Goal: Information Seeking & Learning: Learn about a topic

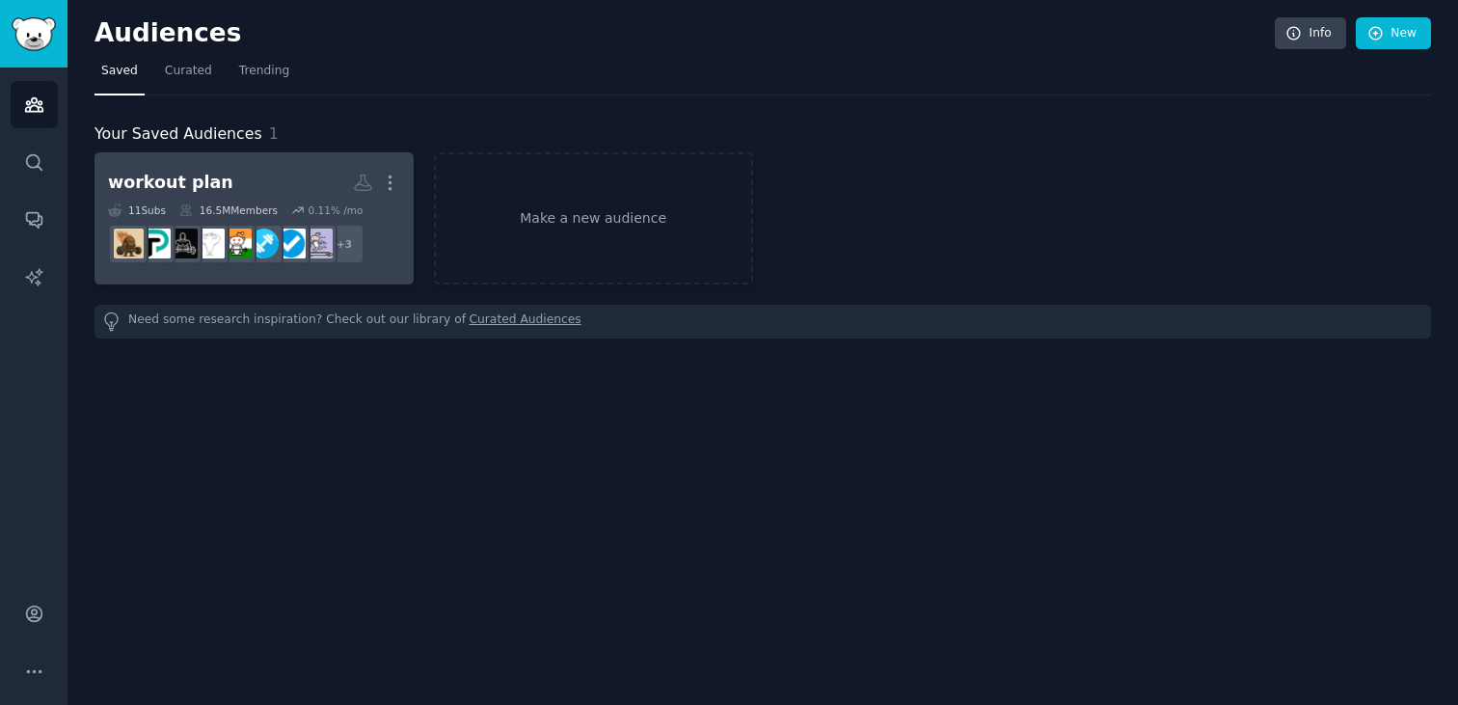
click at [270, 179] on h2 "workout plan More" at bounding box center [254, 183] width 292 height 34
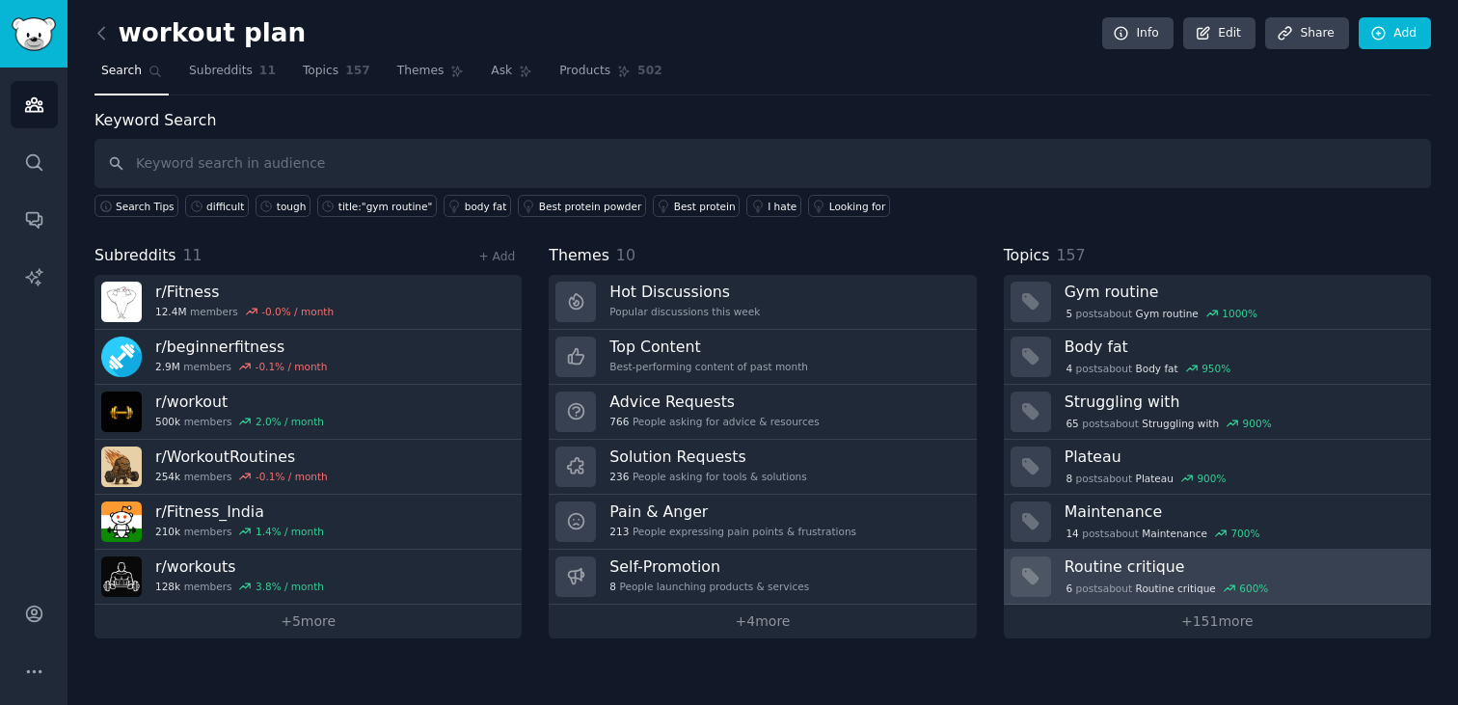
click at [1198, 582] on span "Routine critique" at bounding box center [1176, 589] width 80 height 14
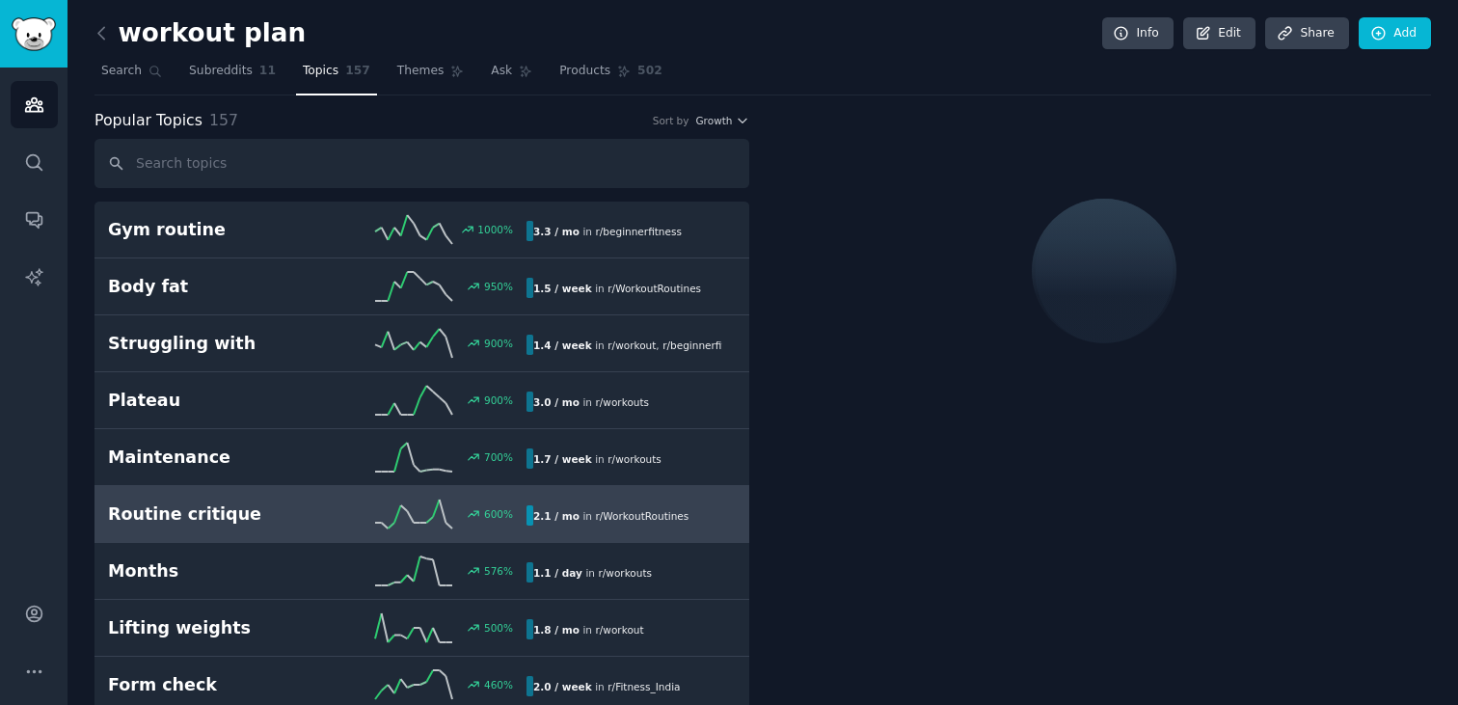
click at [440, 511] on line at bounding box center [443, 511] width 7 height 23
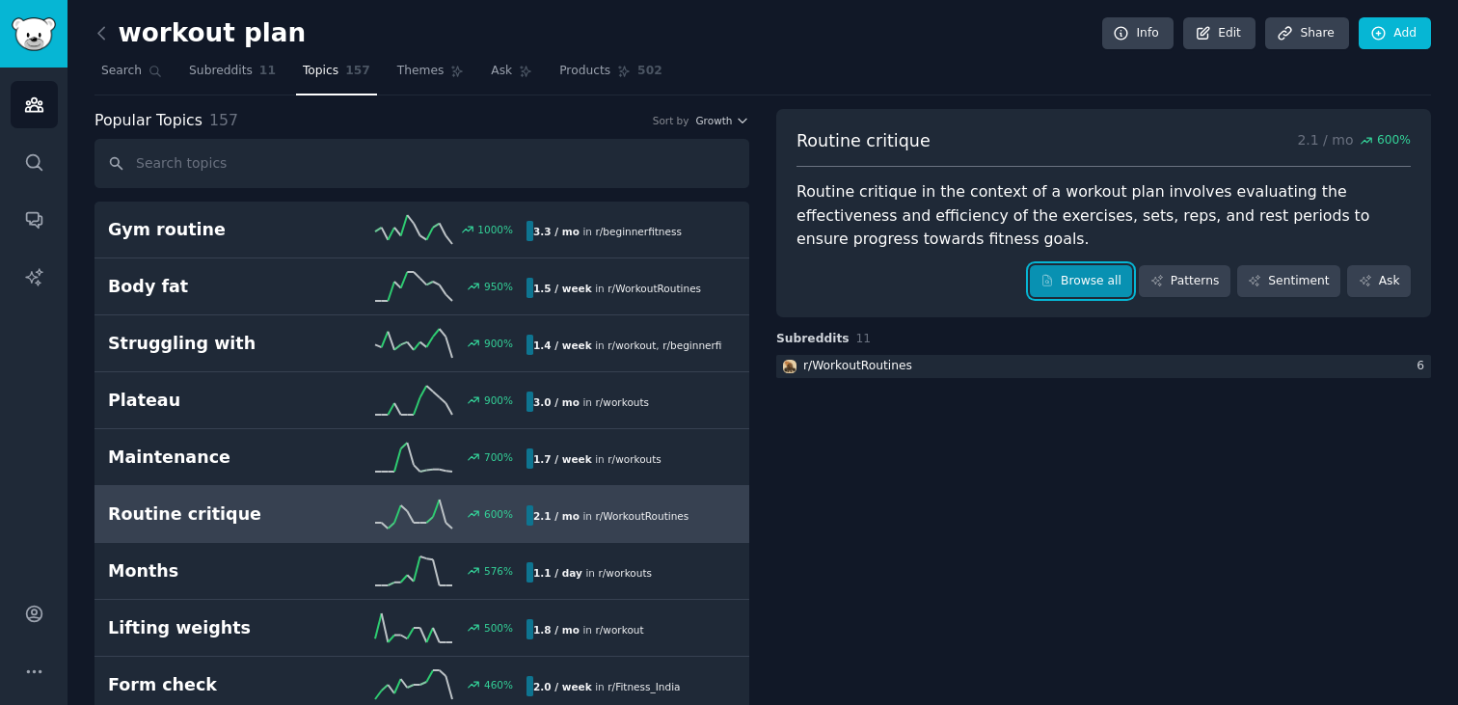
click at [1080, 279] on link "Browse all" at bounding box center [1081, 281] width 103 height 33
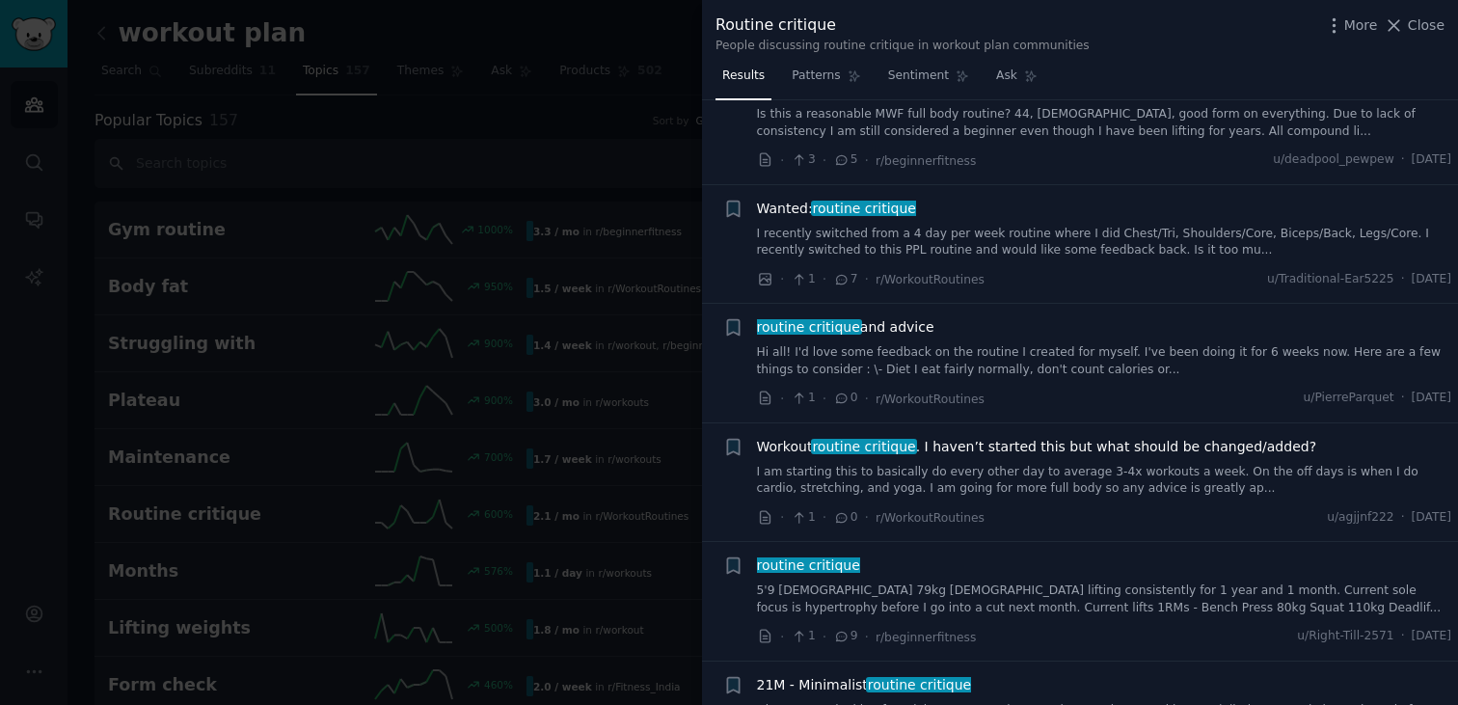
scroll to position [2409, 0]
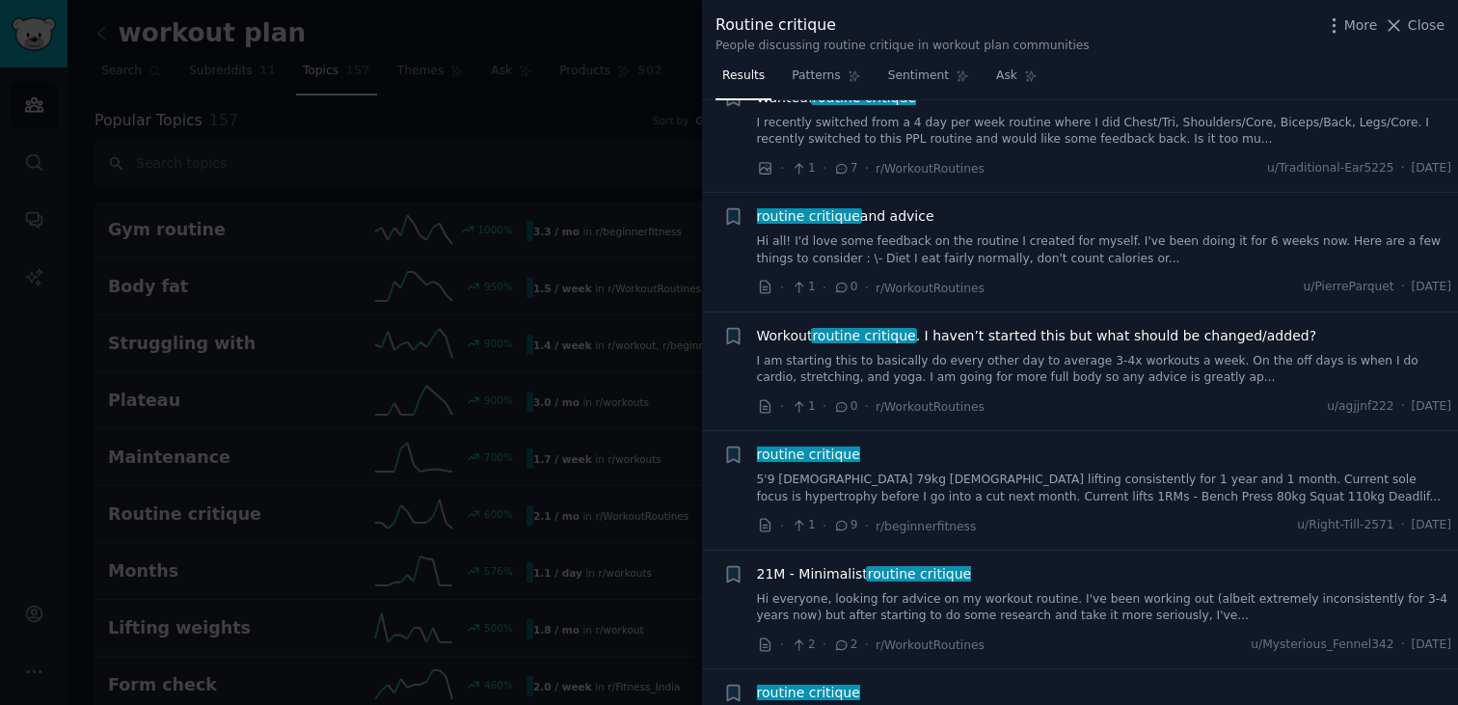
click at [515, 346] on div at bounding box center [729, 352] width 1458 height 705
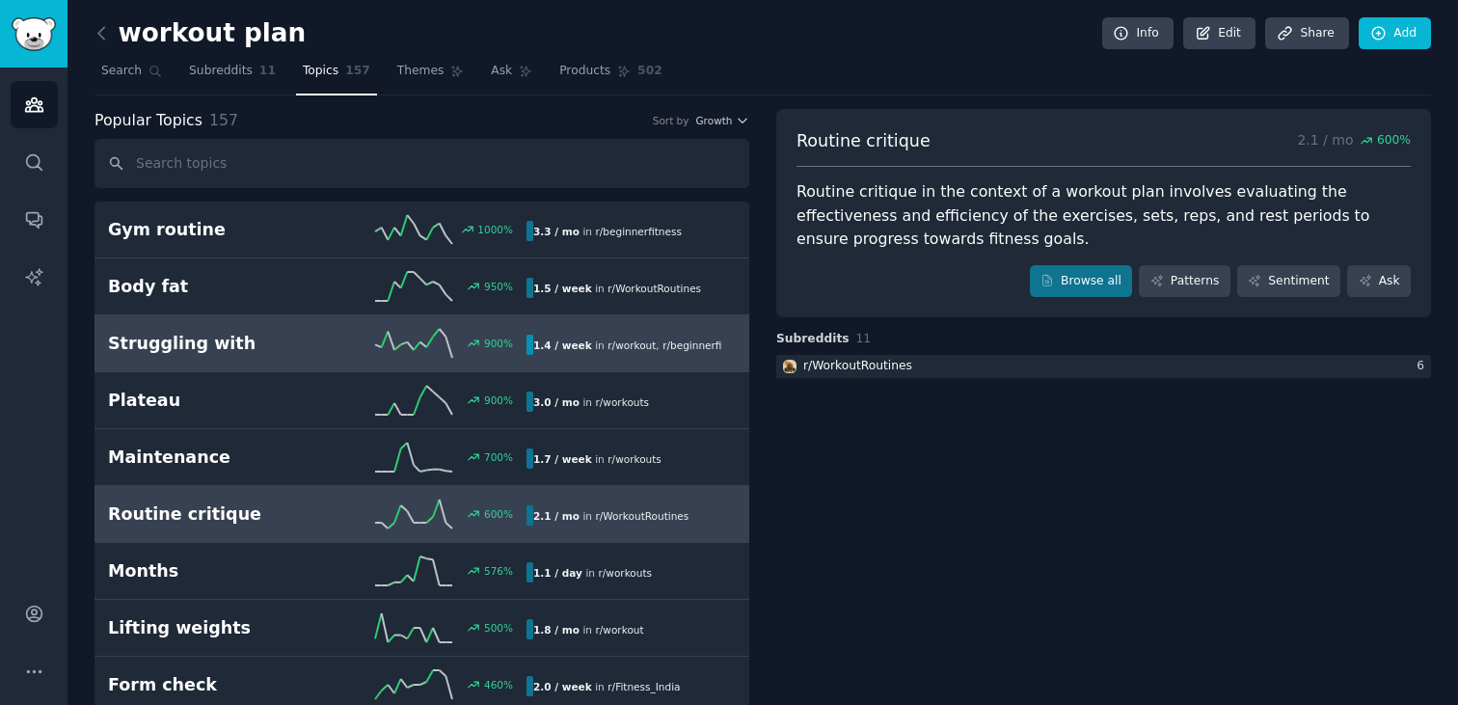
click at [245, 356] on div "Struggling with 900 % 1.4 / week in r/ workout , r/ beginnerfitness 900% increa…" at bounding box center [422, 343] width 628 height 29
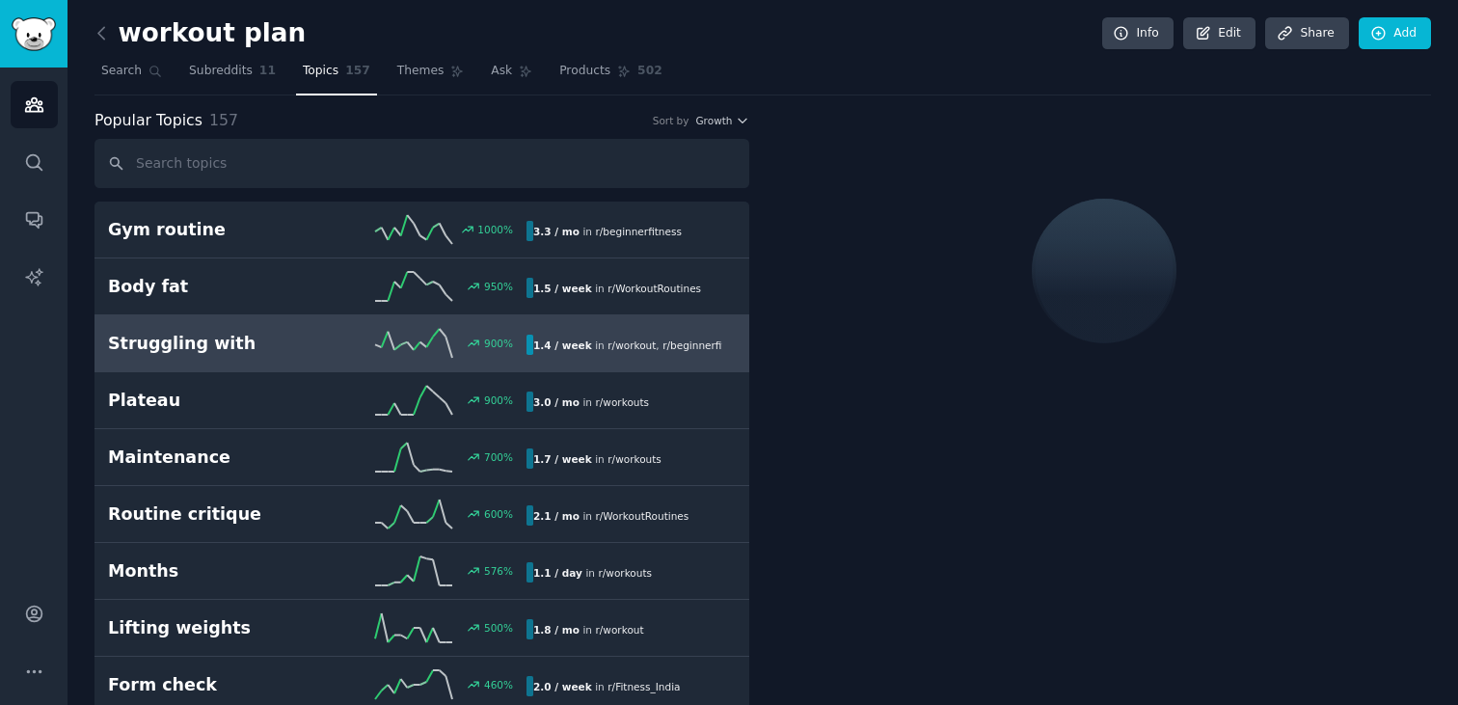
click at [173, 345] on h2 "Struggling with" at bounding box center [212, 344] width 209 height 24
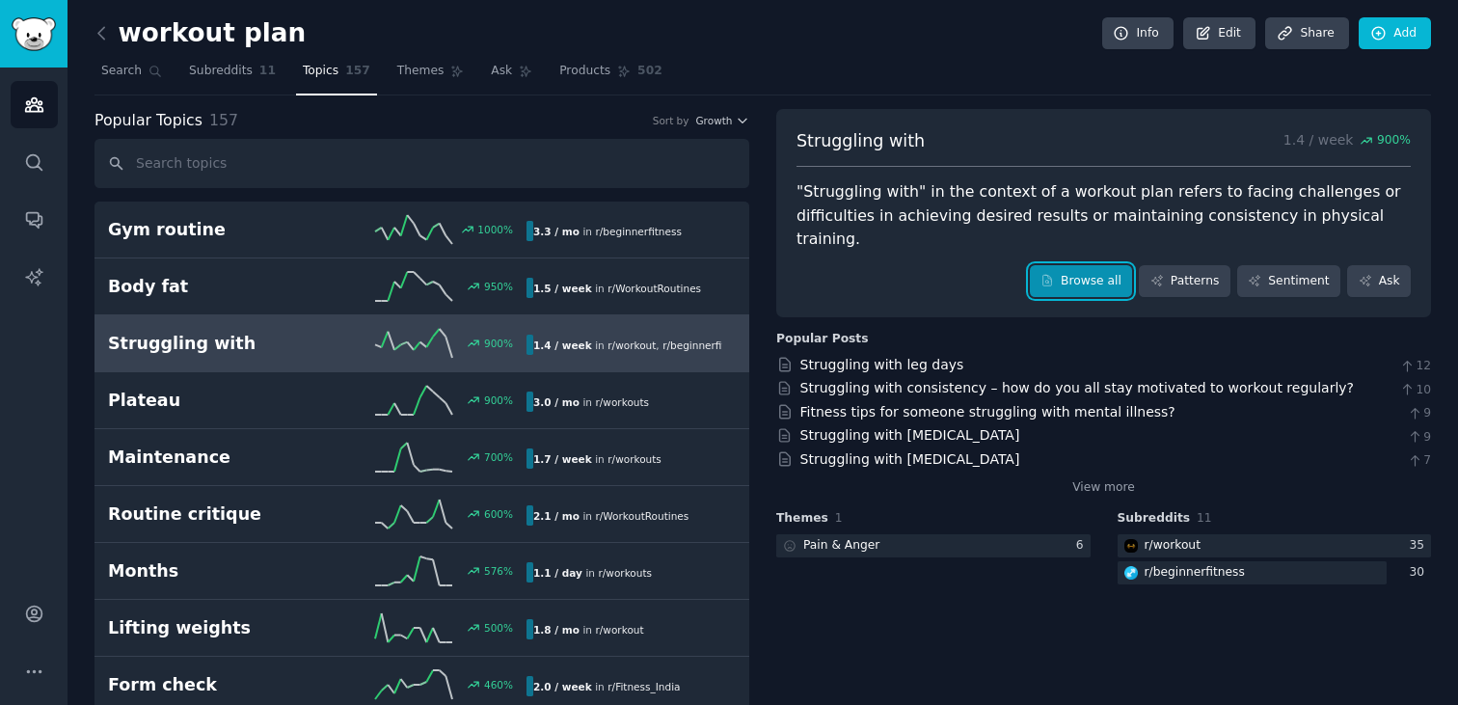
click at [1054, 274] on icon at bounding box center [1048, 281] width 14 height 14
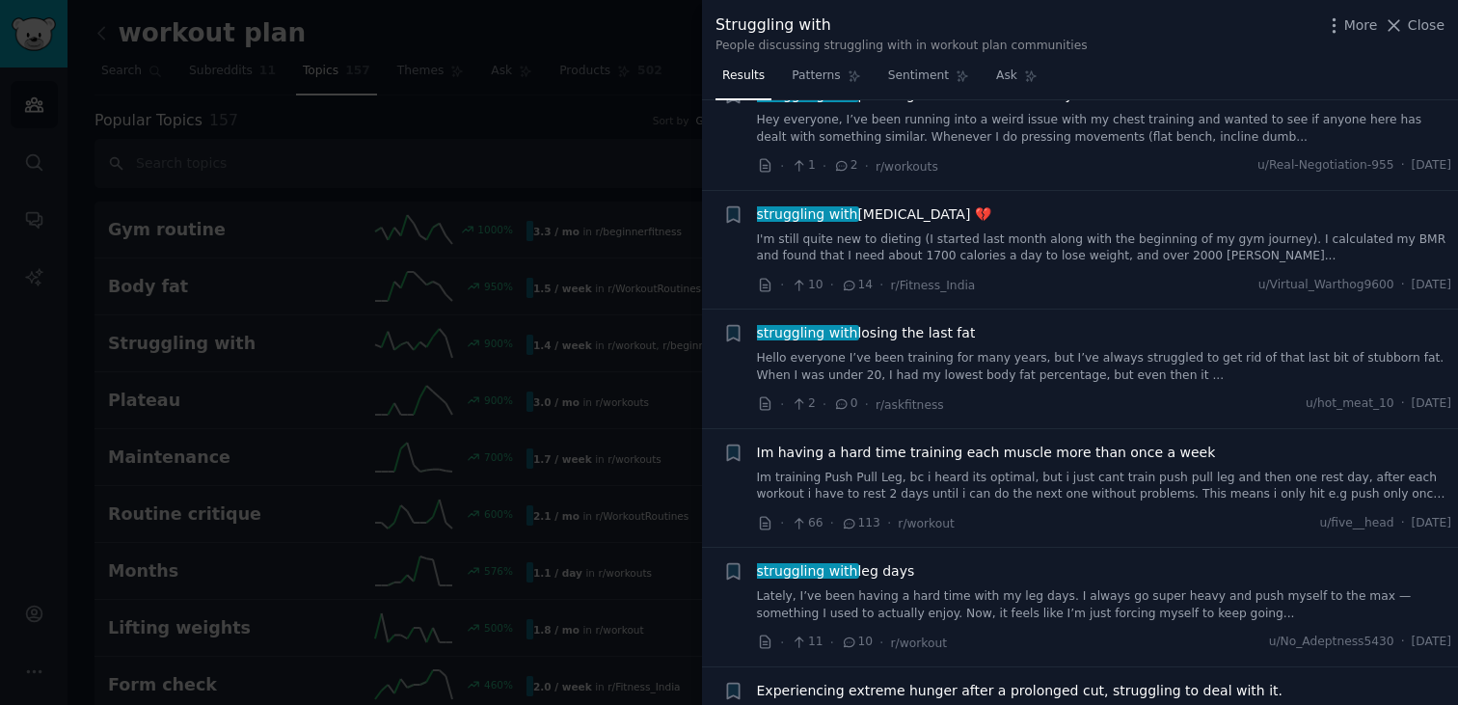
scroll to position [2426, 0]
click at [602, 165] on div at bounding box center [729, 352] width 1458 height 705
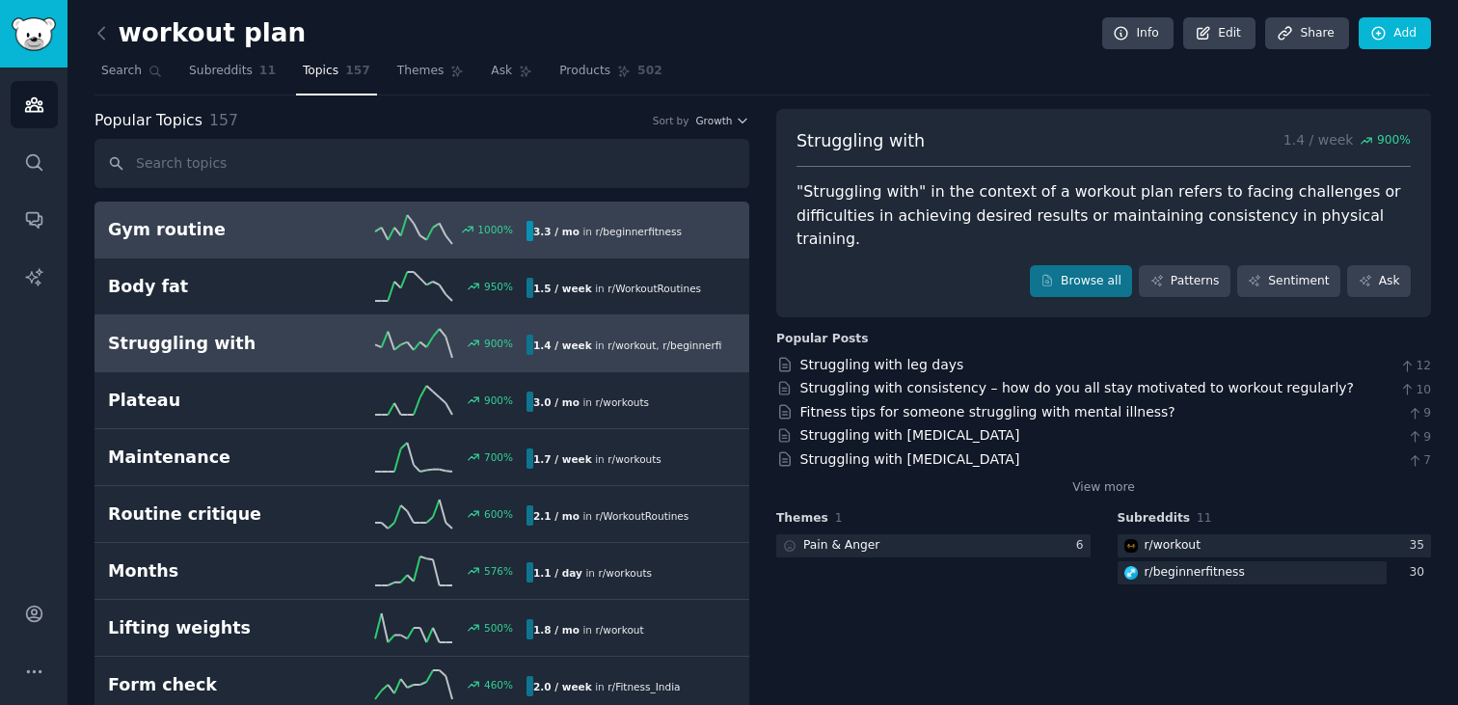
click at [272, 218] on h2 "Gym routine" at bounding box center [212, 230] width 209 height 24
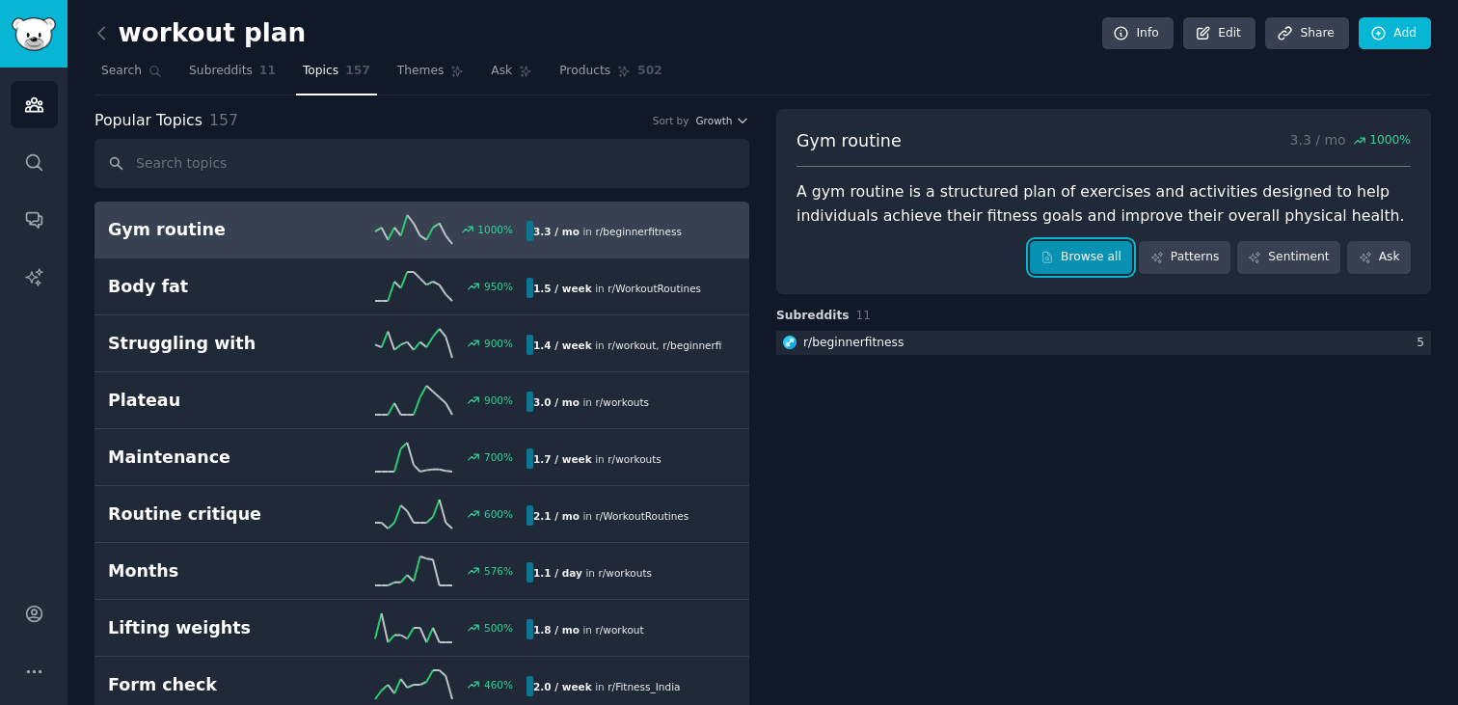
click at [1071, 258] on link "Browse all" at bounding box center [1081, 257] width 103 height 33
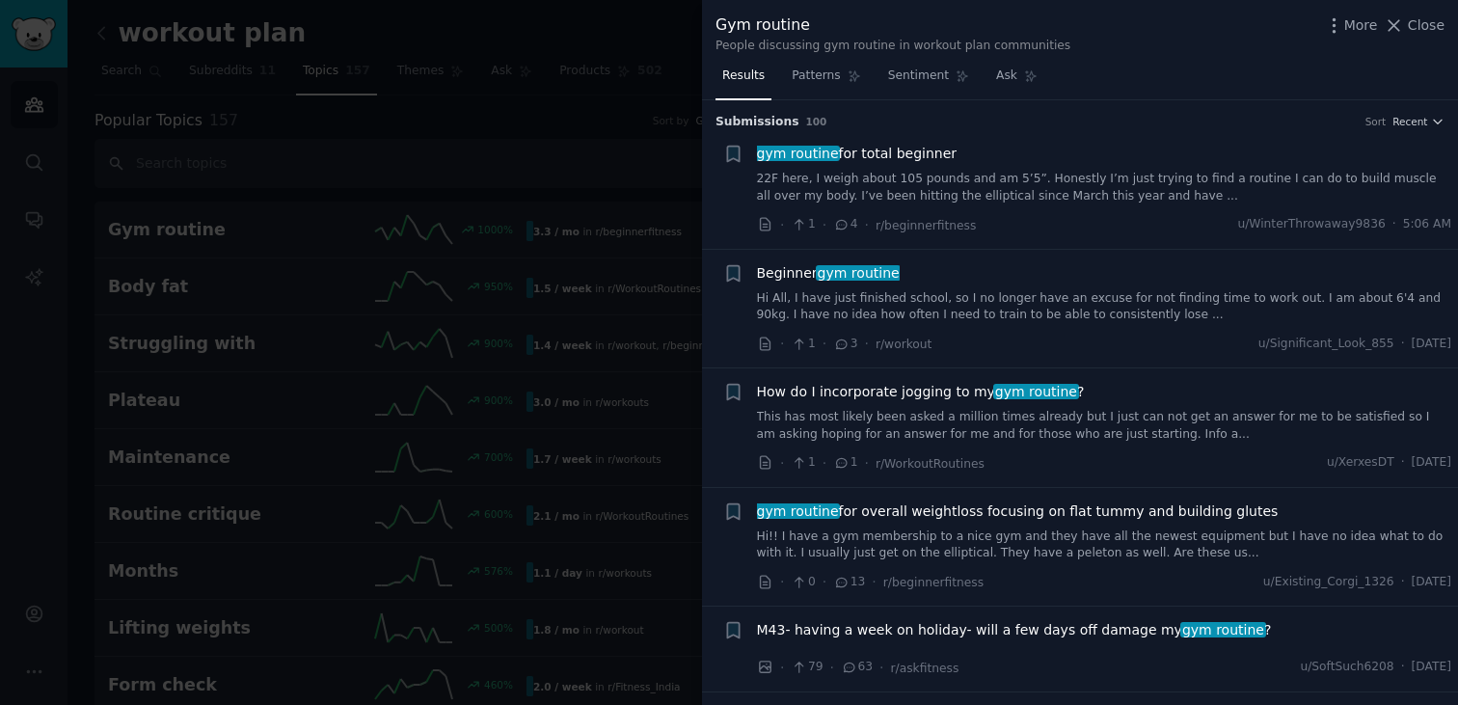
click at [596, 280] on div at bounding box center [729, 352] width 1458 height 705
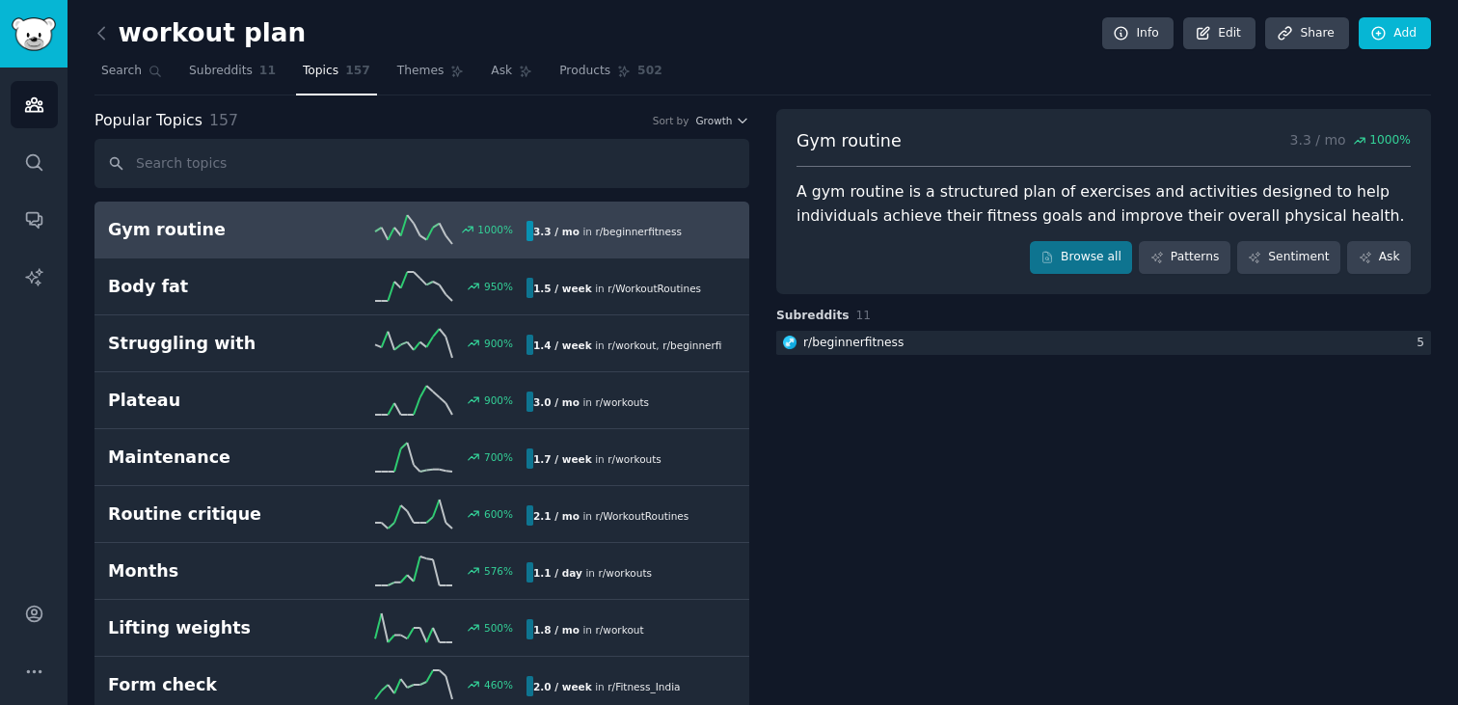
click at [228, 235] on h2 "Gym routine" at bounding box center [212, 230] width 209 height 24
click at [1068, 248] on link "Browse all" at bounding box center [1081, 257] width 103 height 33
